Goal: Navigation & Orientation: Find specific page/section

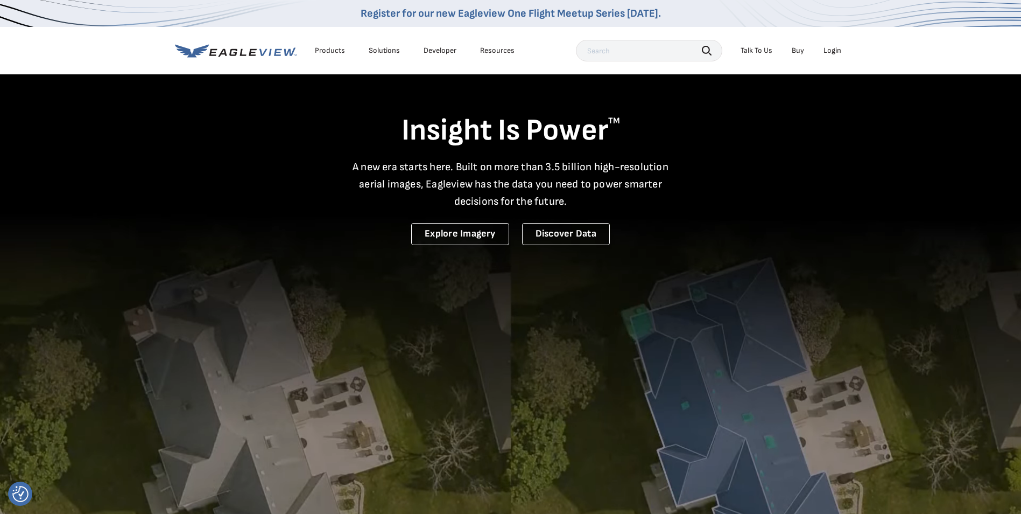
click at [835, 51] on div "Login" at bounding box center [833, 51] width 18 height 10
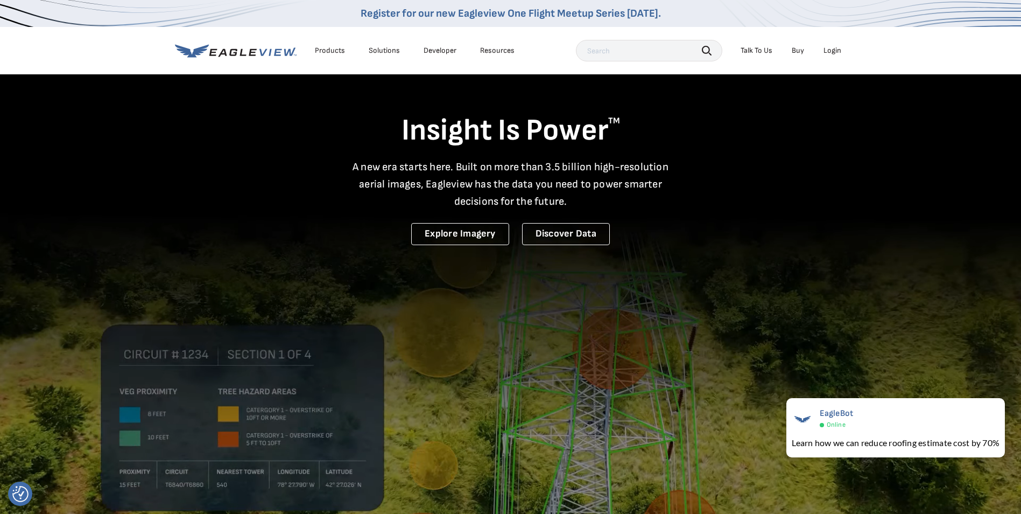
click at [828, 54] on div "Login" at bounding box center [833, 51] width 18 height 10
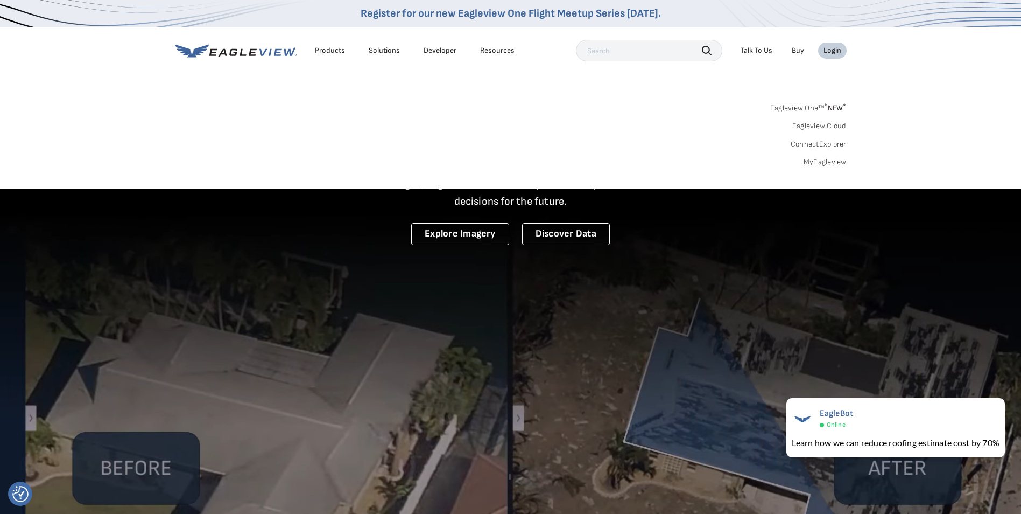
click at [826, 110] on sup "*" at bounding box center [825, 106] width 3 height 9
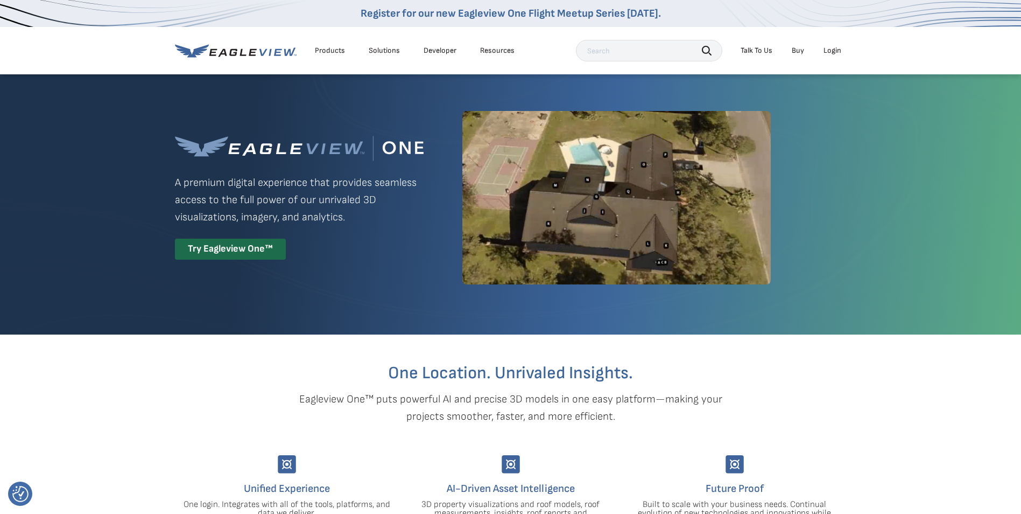
click at [836, 55] on div "Login" at bounding box center [833, 51] width 18 height 10
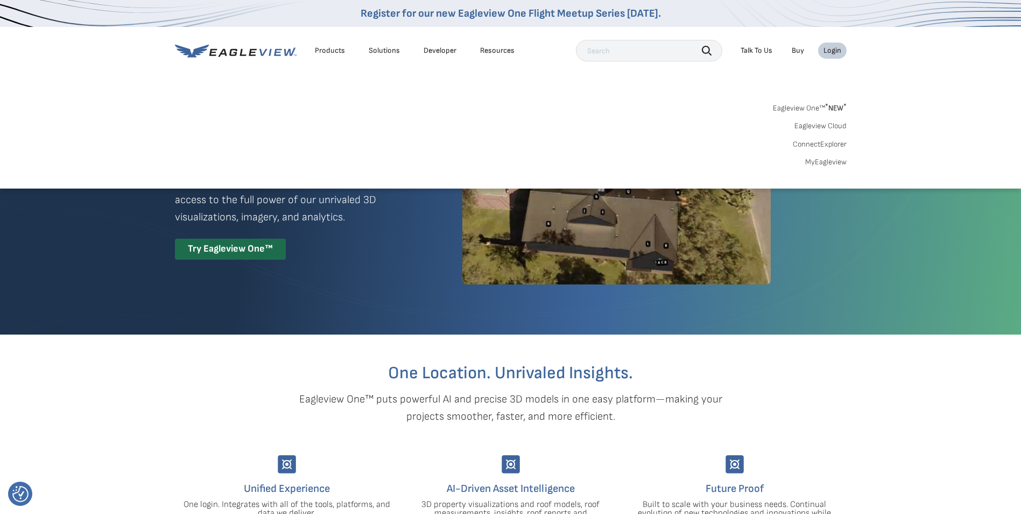
click at [829, 163] on link "MyEagleview" at bounding box center [825, 162] width 41 height 10
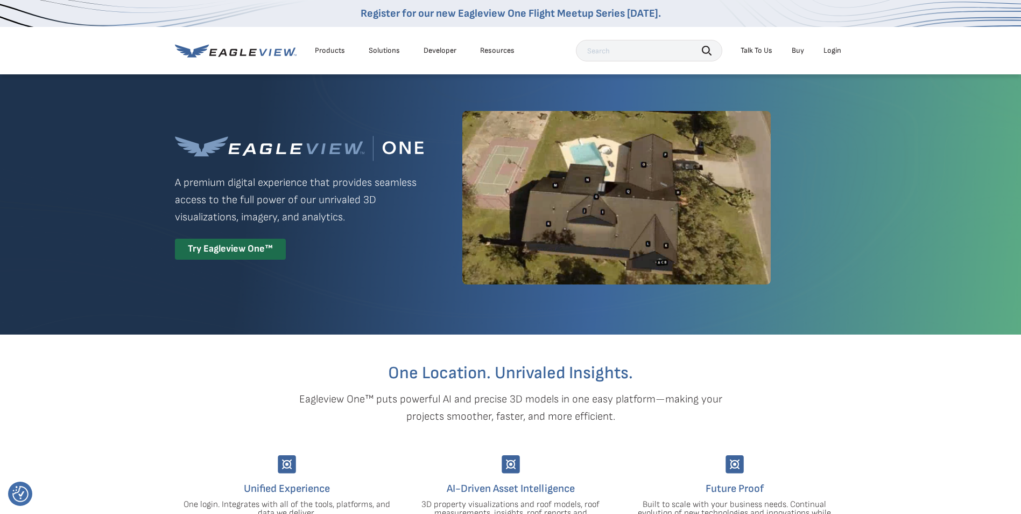
click at [831, 54] on div "Login" at bounding box center [833, 51] width 18 height 10
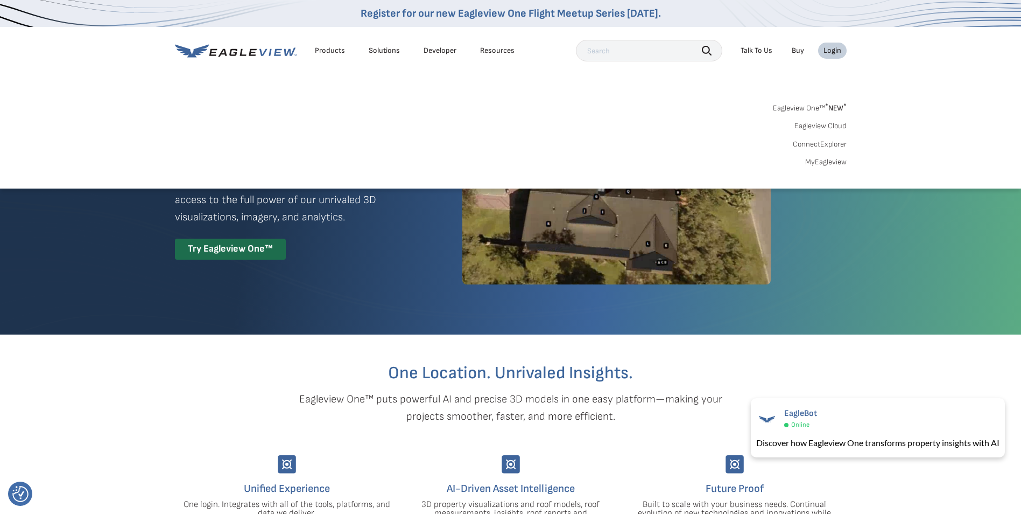
click at [814, 131] on link "Eagleview Cloud" at bounding box center [821, 126] width 52 height 10
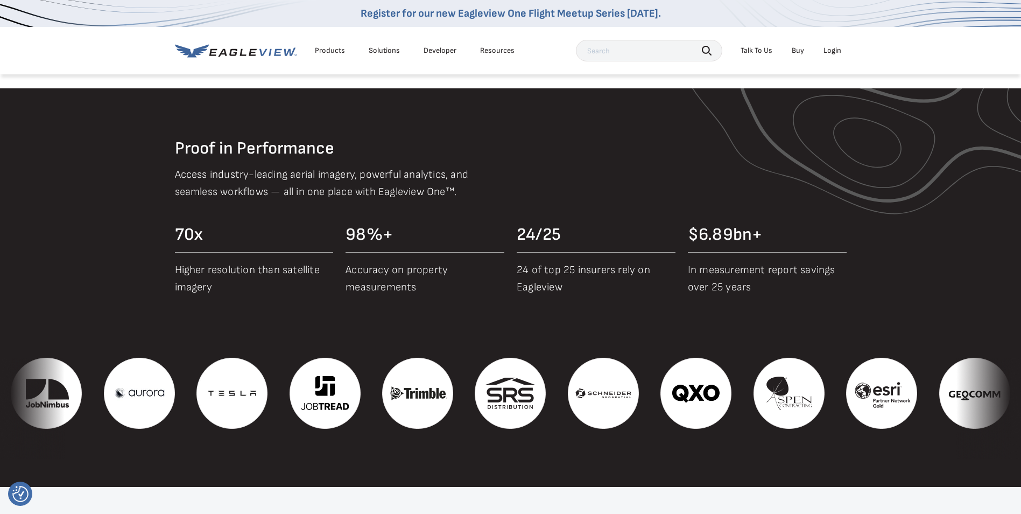
scroll to position [1131, 0]
